Goal: Find specific page/section: Locate a particular part of the current website

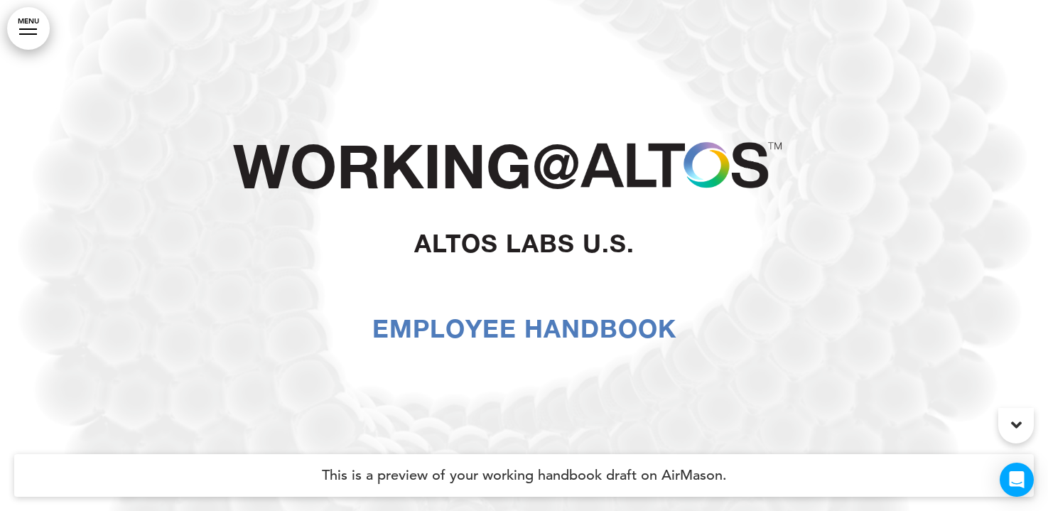
click at [30, 33] on div at bounding box center [28, 33] width 18 height 1
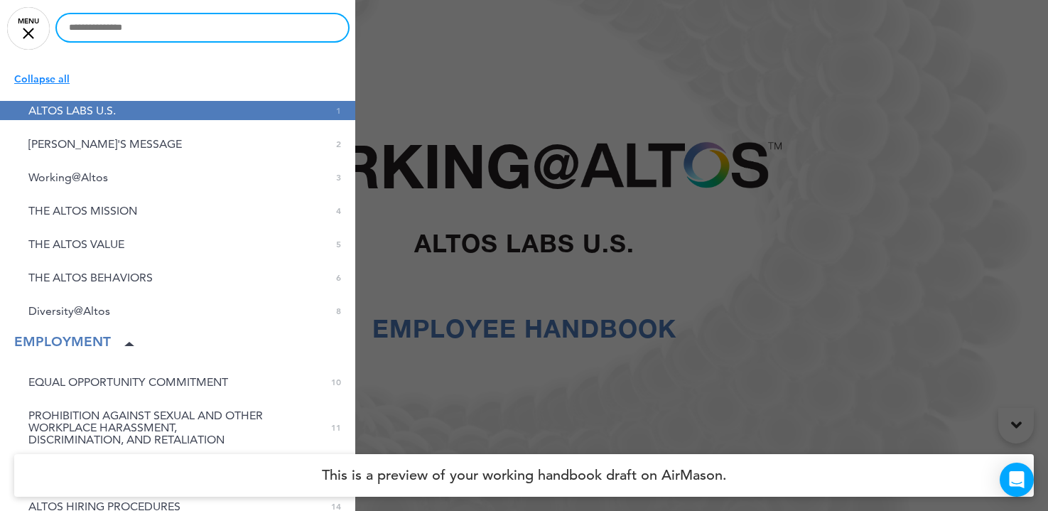
click at [160, 34] on input "text" at bounding box center [202, 27] width 291 height 27
type input "****"
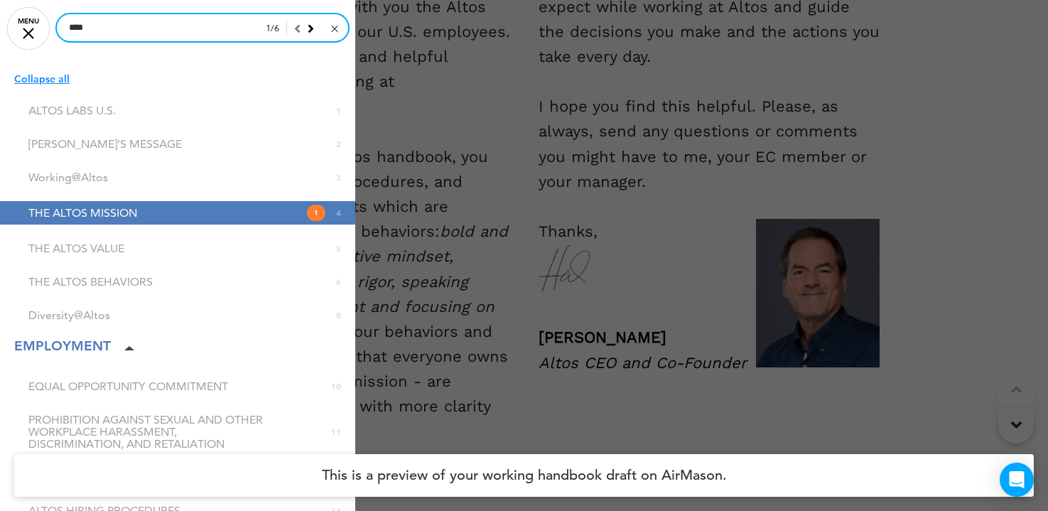
scroll to position [2059, 0]
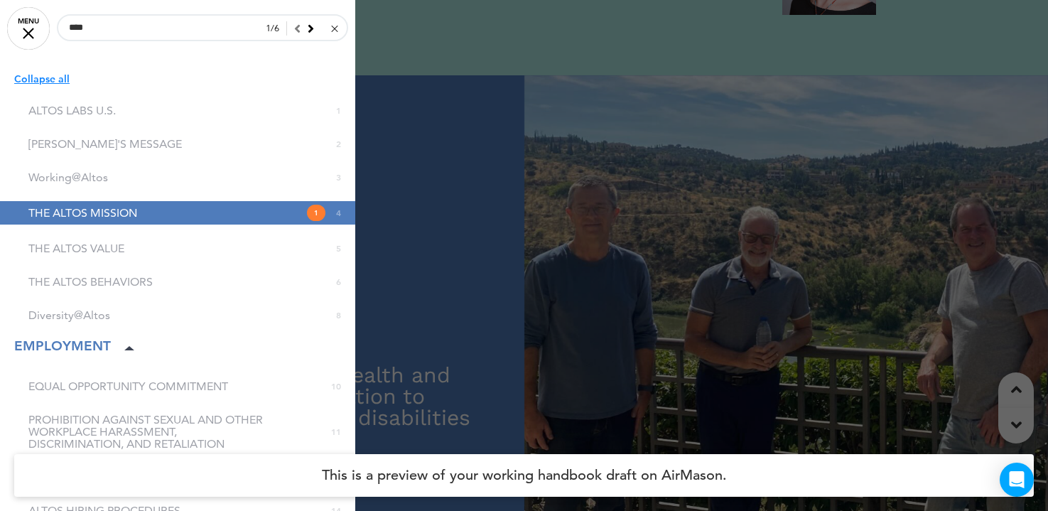
click at [171, 212] on link "THE ALTOS MISSION 1 4" at bounding box center [177, 212] width 355 height 23
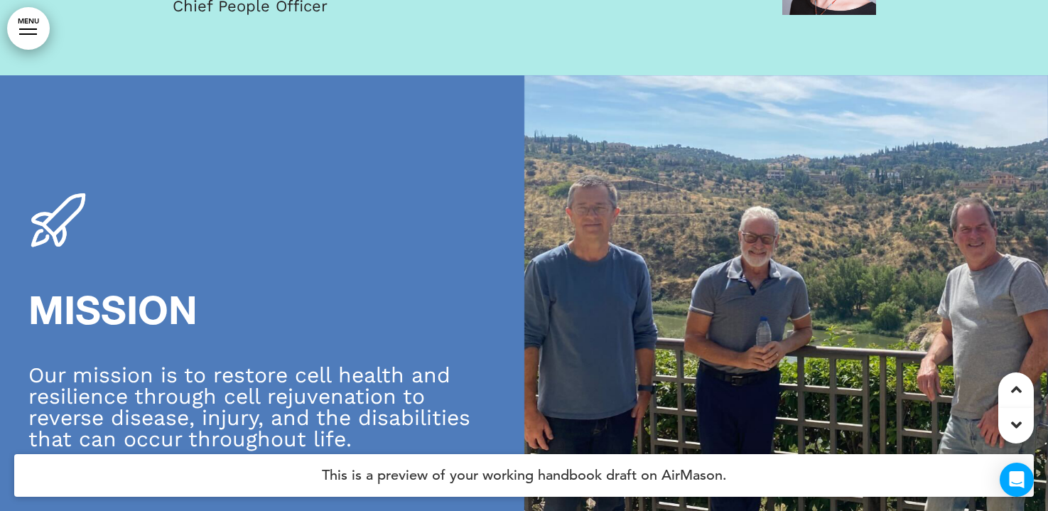
click at [23, 26] on link "MENU" at bounding box center [28, 28] width 43 height 43
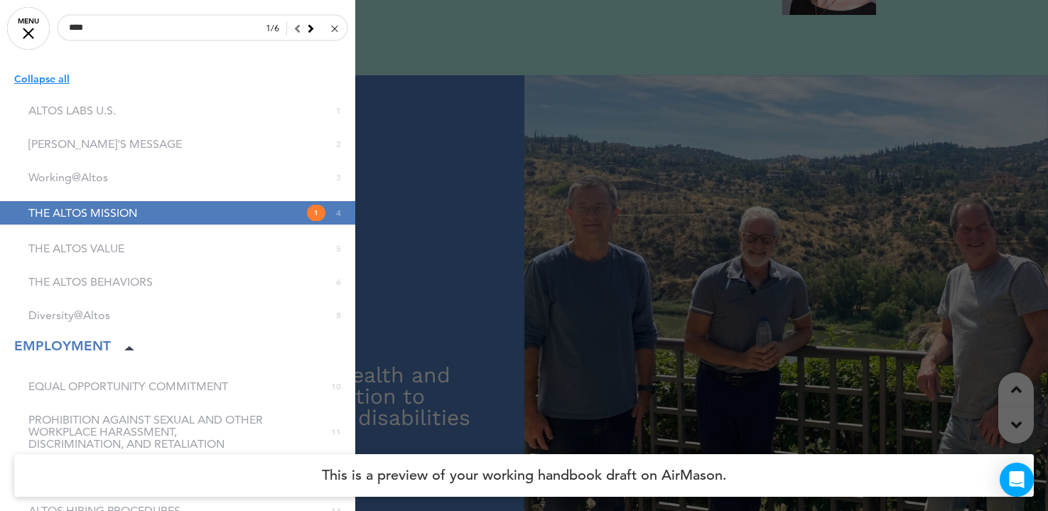
click at [310, 28] on icon at bounding box center [311, 28] width 6 height 13
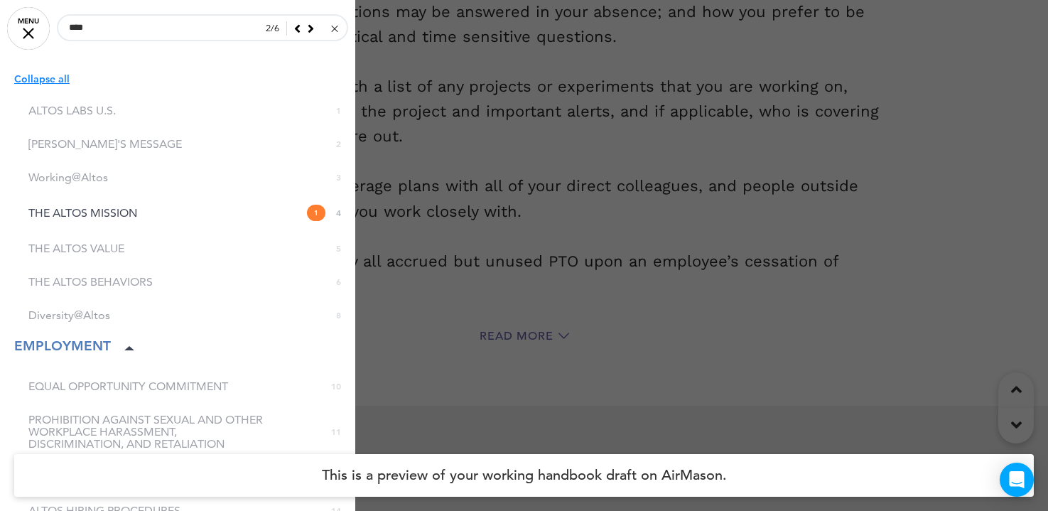
scroll to position [17495, 0]
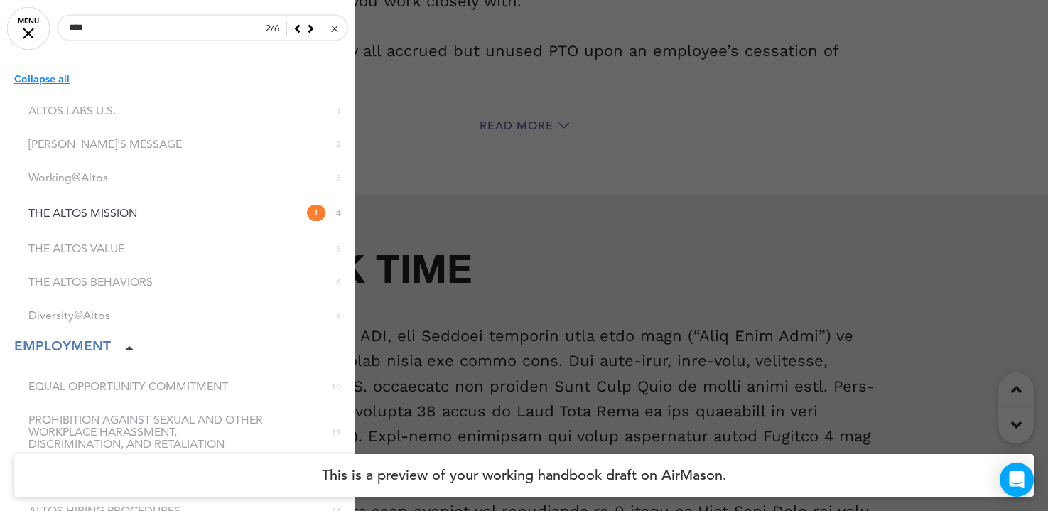
click at [310, 33] on icon at bounding box center [311, 28] width 6 height 13
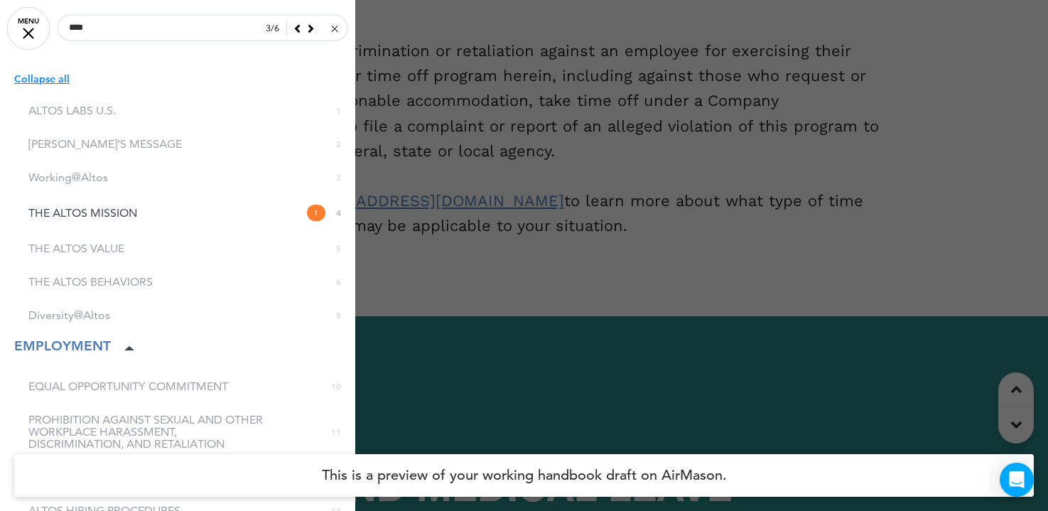
scroll to position [21257, 0]
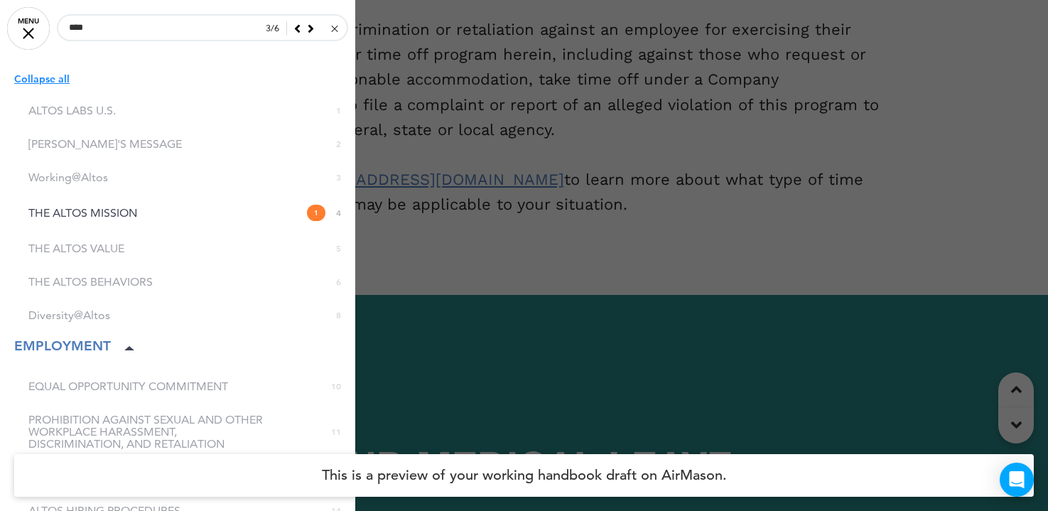
click at [310, 33] on icon at bounding box center [311, 28] width 6 height 13
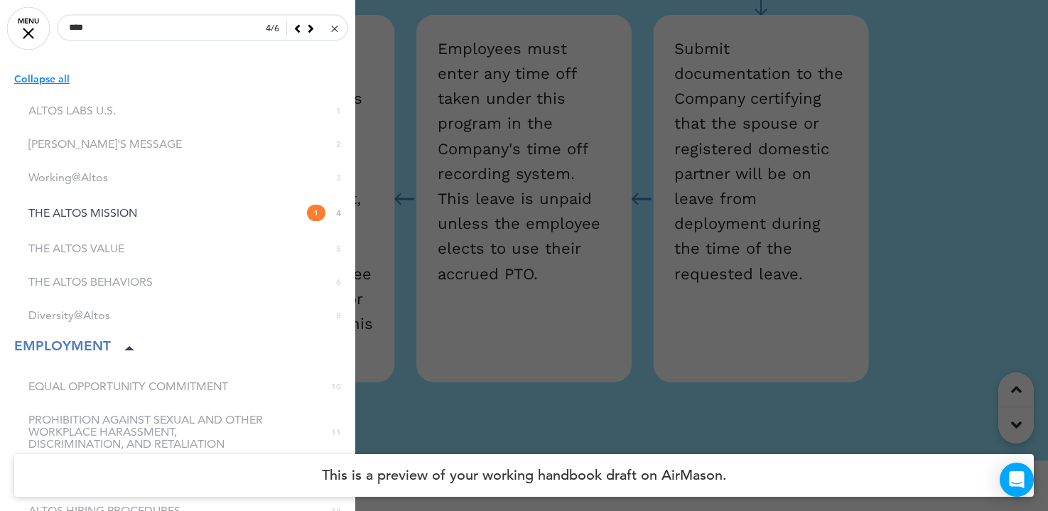
scroll to position [28423, 0]
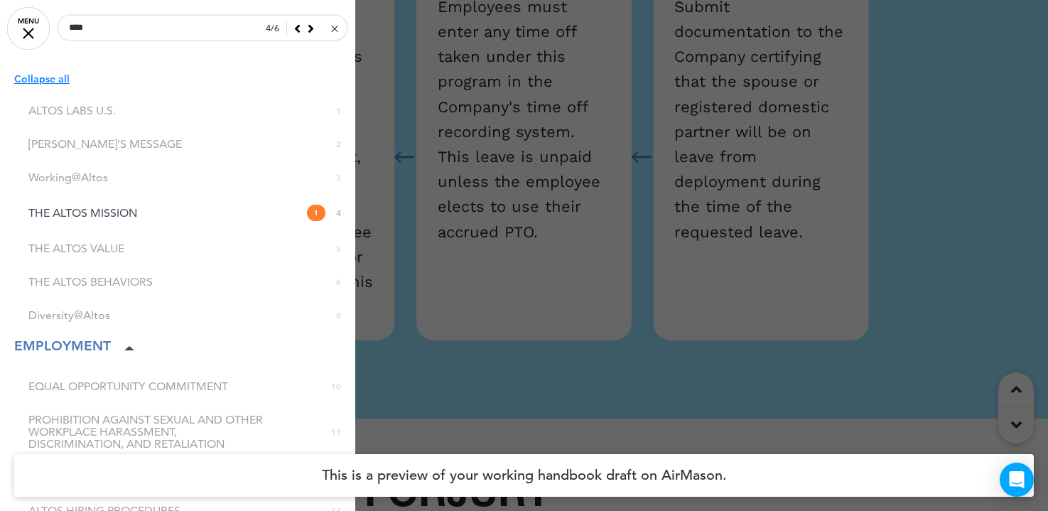
click at [445, 156] on div at bounding box center [524, 255] width 1048 height 511
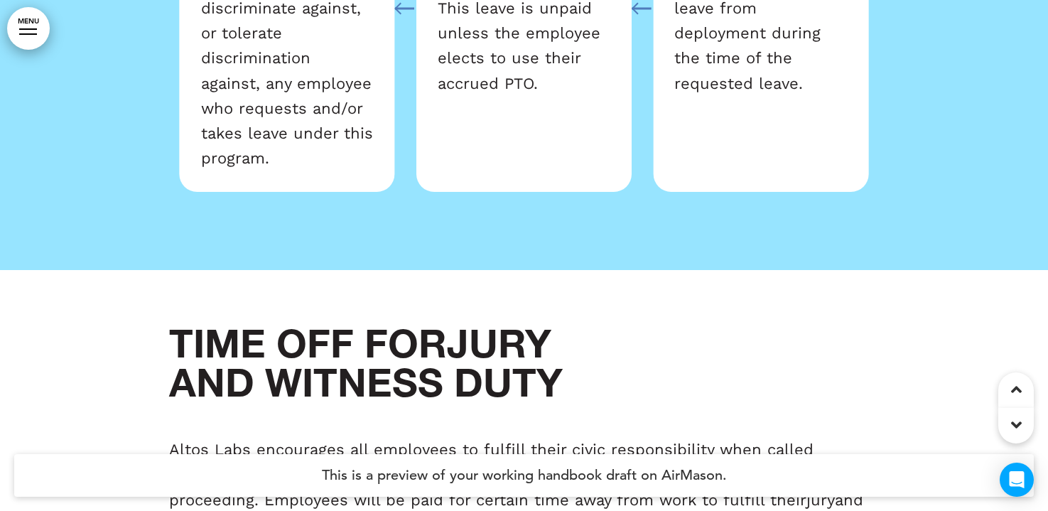
scroll to position [28573, 0]
